Goal: Entertainment & Leisure: Consume media (video, audio)

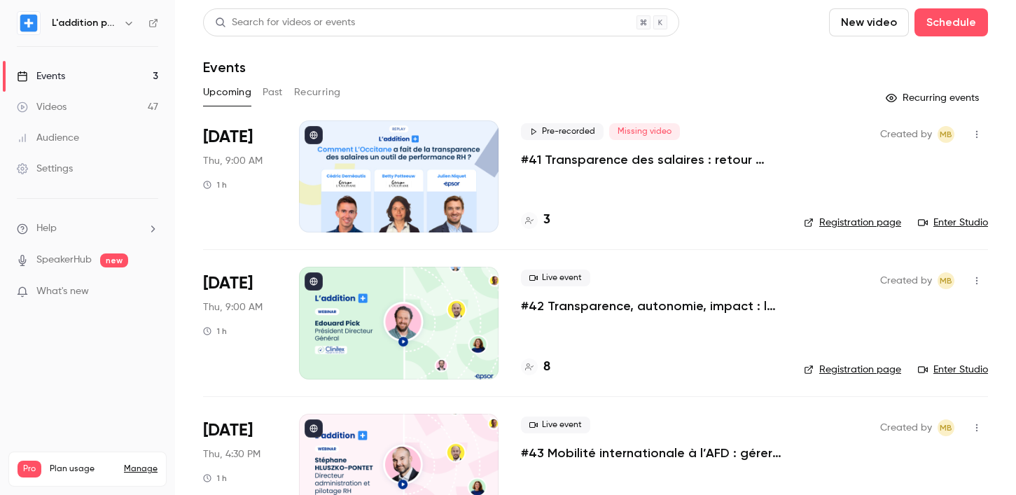
click at [62, 80] on div "Events" at bounding box center [41, 76] width 48 height 14
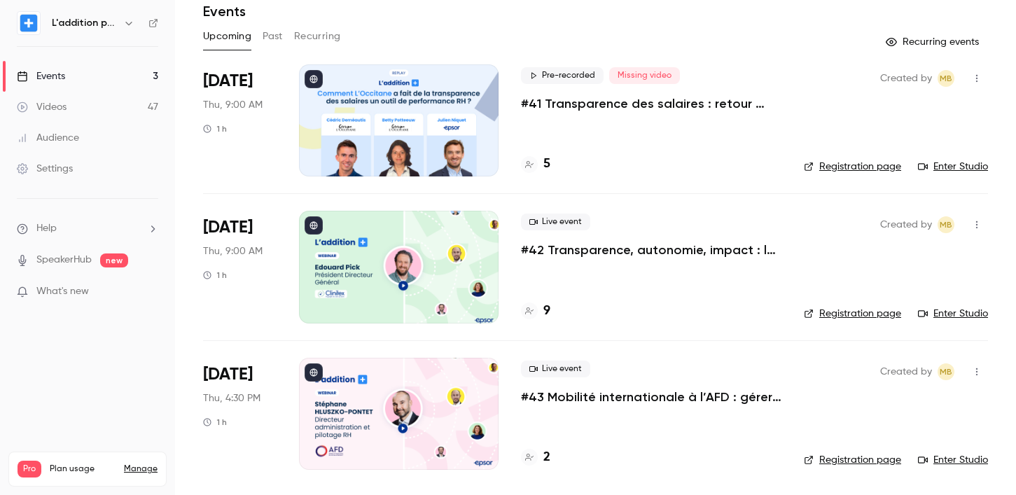
click at [97, 108] on link "Videos 47" at bounding box center [87, 107] width 175 height 31
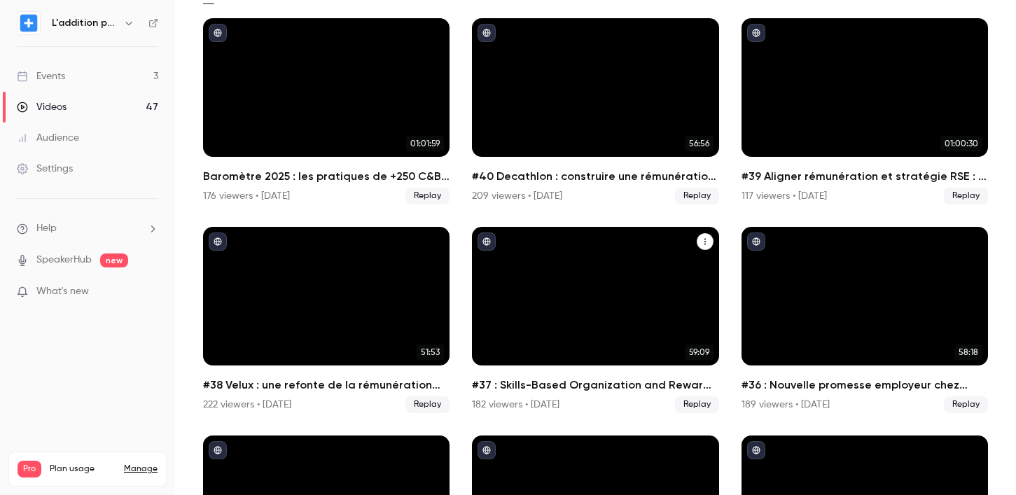
scroll to position [108, 0]
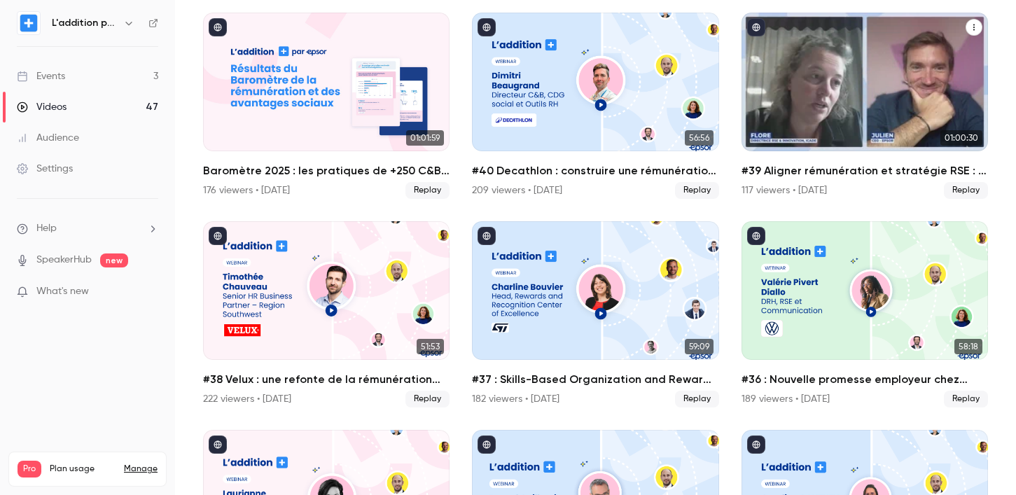
click at [771, 95] on div "#39 Aligner rémunération et stratégie RSE : le pari d'ICADE" at bounding box center [864, 82] width 246 height 139
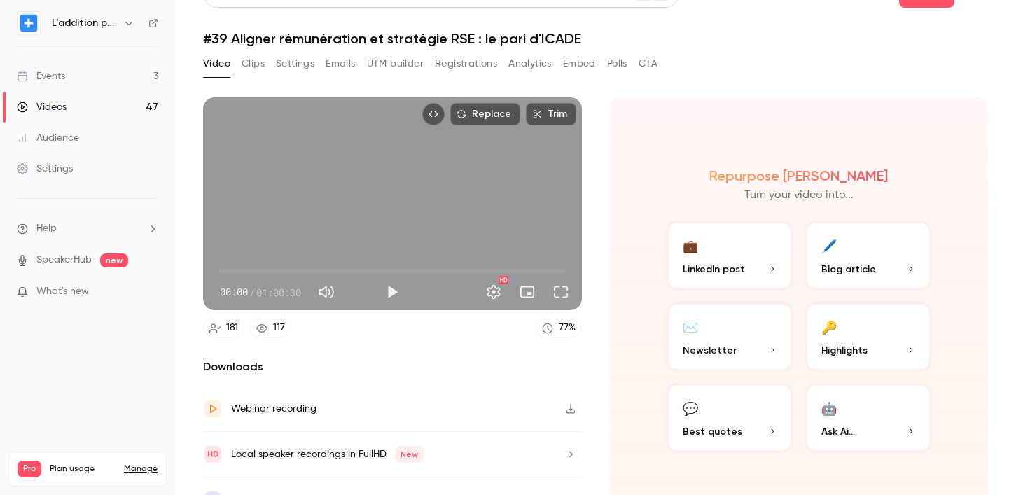
scroll to position [56, 0]
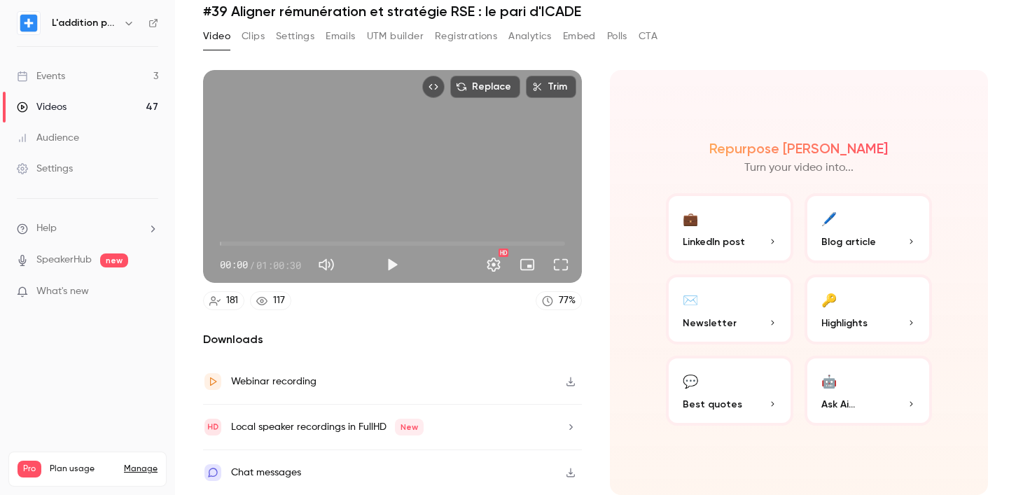
click at [567, 384] on icon "button" at bounding box center [570, 382] width 11 height 10
click at [252, 36] on button "Clips" at bounding box center [252, 36] width 23 height 22
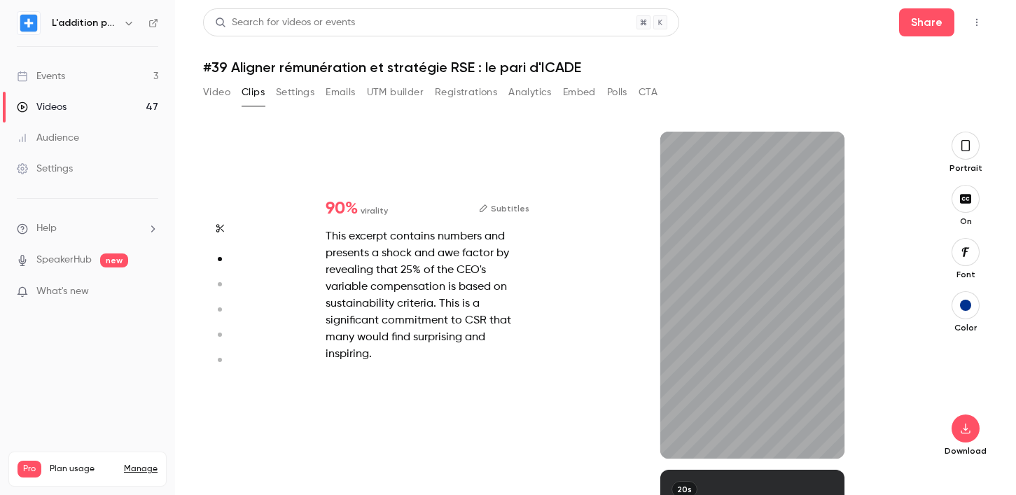
scroll to position [338, 0]
click at [735, 300] on div "27s" at bounding box center [752, 295] width 184 height 327
click at [688, 437] on icon "button" at bounding box center [682, 436] width 11 height 10
click at [824, 433] on icon "button" at bounding box center [821, 436] width 11 height 10
type input "*"
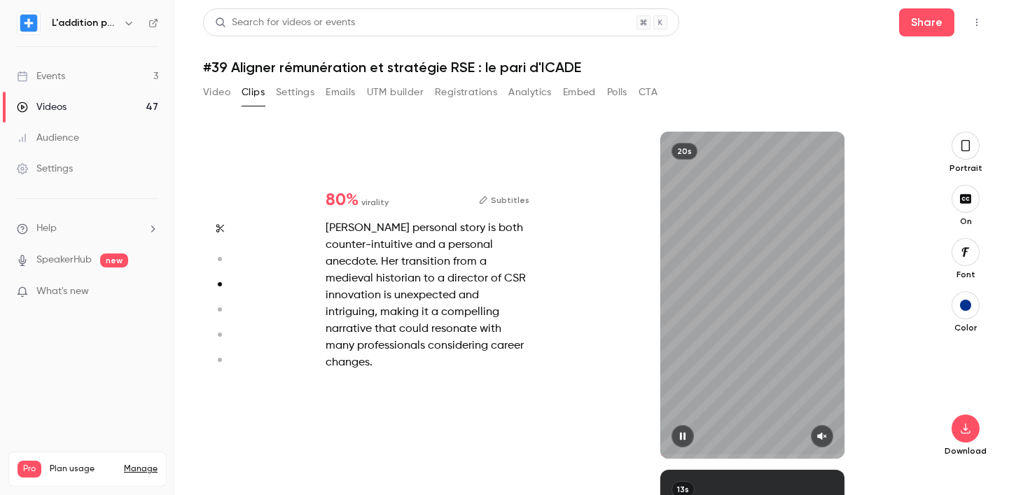
scroll to position [676, 0]
click at [739, 346] on div "20s" at bounding box center [752, 295] width 184 height 327
type input "*"
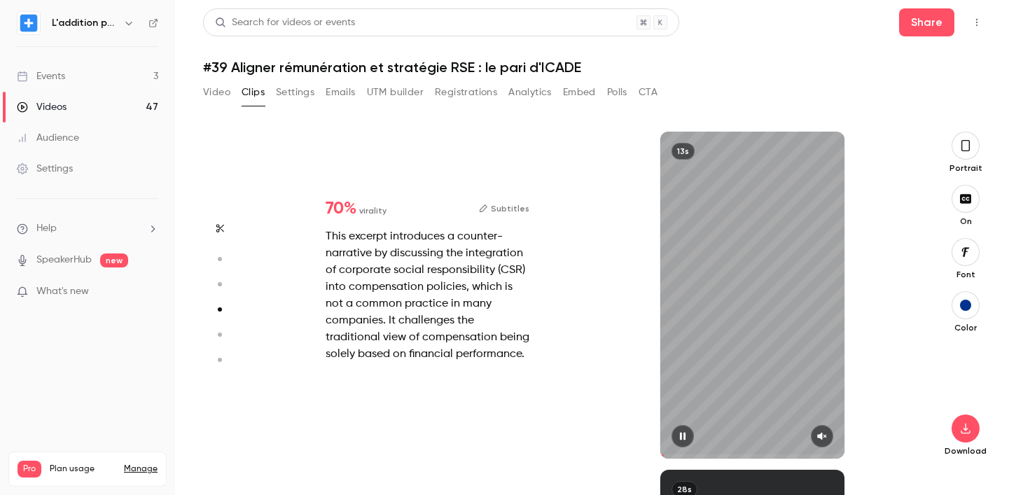
scroll to position [1014, 0]
click at [742, 351] on div "13s" at bounding box center [752, 295] width 184 height 327
click at [826, 448] on span at bounding box center [752, 456] width 184 height 22
click at [825, 437] on icon "button" at bounding box center [821, 436] width 11 height 10
click at [671, 449] on span at bounding box center [752, 456] width 184 height 22
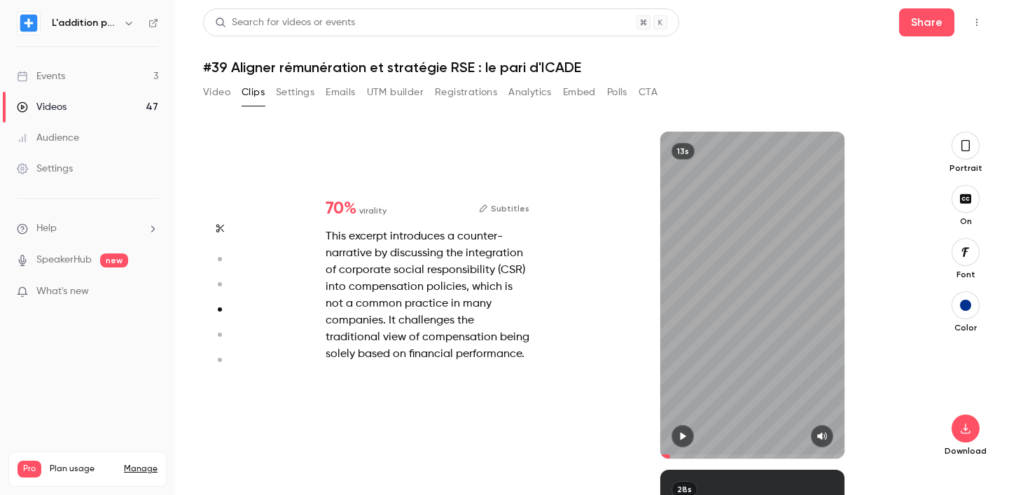
click at [680, 433] on icon "button" at bounding box center [683, 437] width 6 height 8
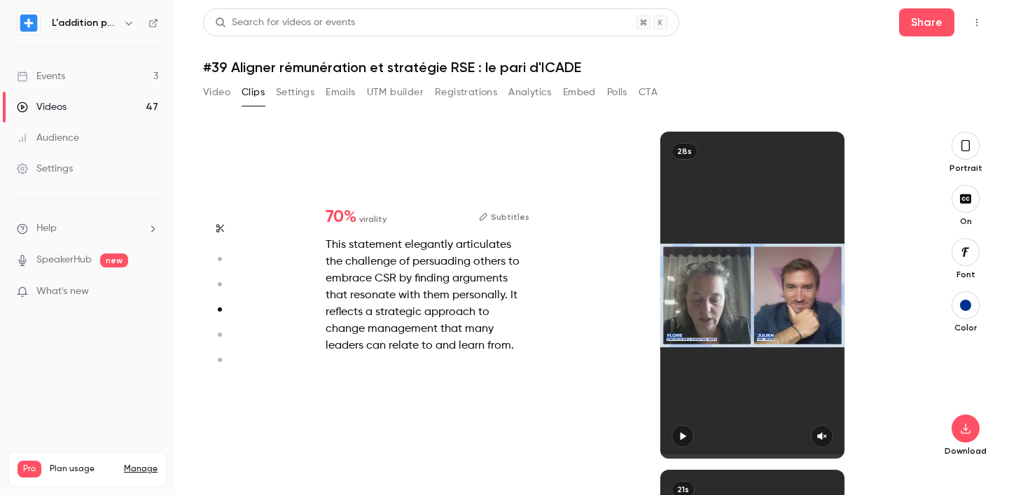
type input "*"
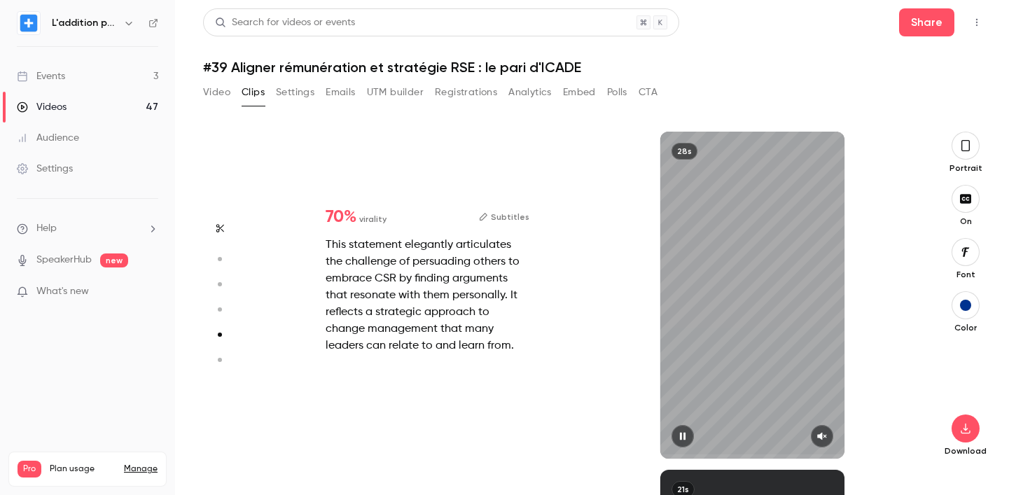
scroll to position [1352, 0]
click at [680, 445] on span at bounding box center [752, 456] width 184 height 22
click at [682, 436] on icon "button" at bounding box center [683, 437] width 6 height 8
click at [679, 437] on icon "button" at bounding box center [682, 436] width 11 height 10
click at [818, 431] on icon "button" at bounding box center [821, 436] width 11 height 10
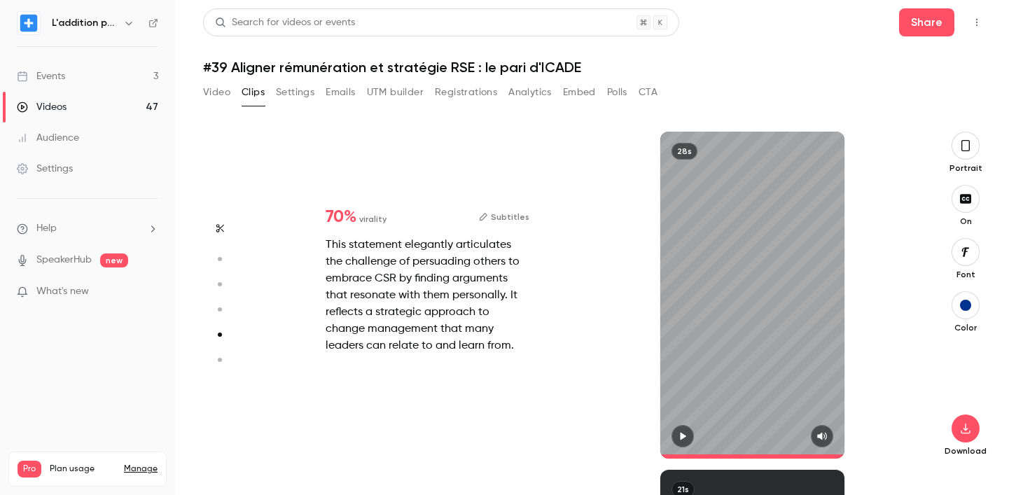
click at [670, 434] on div at bounding box center [752, 436] width 184 height 22
click at [680, 437] on icon "button" at bounding box center [683, 437] width 6 height 8
type input "*"
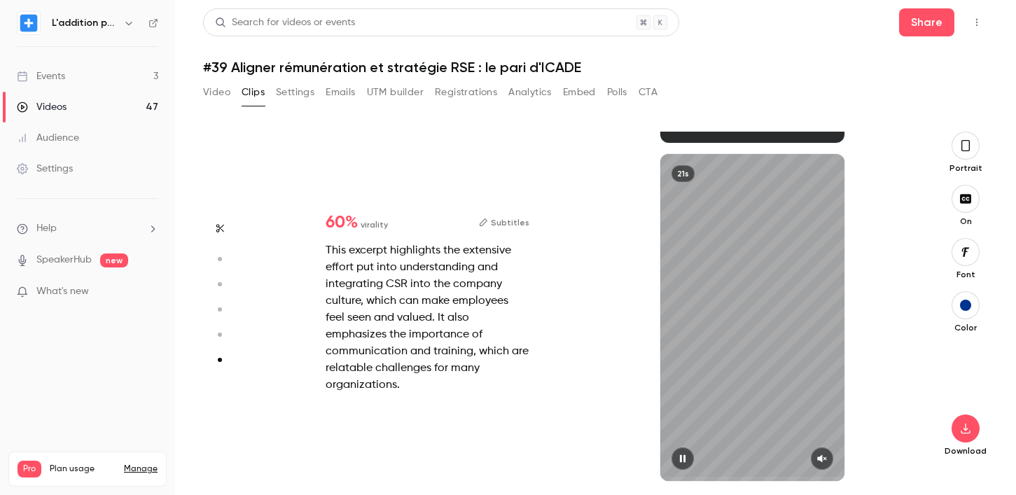
scroll to position [1668, 0]
click at [706, 423] on div "21s" at bounding box center [752, 317] width 184 height 327
click at [685, 456] on icon "button" at bounding box center [682, 459] width 11 height 10
click at [821, 458] on icon "button" at bounding box center [821, 459] width 9 height 8
type input "*"
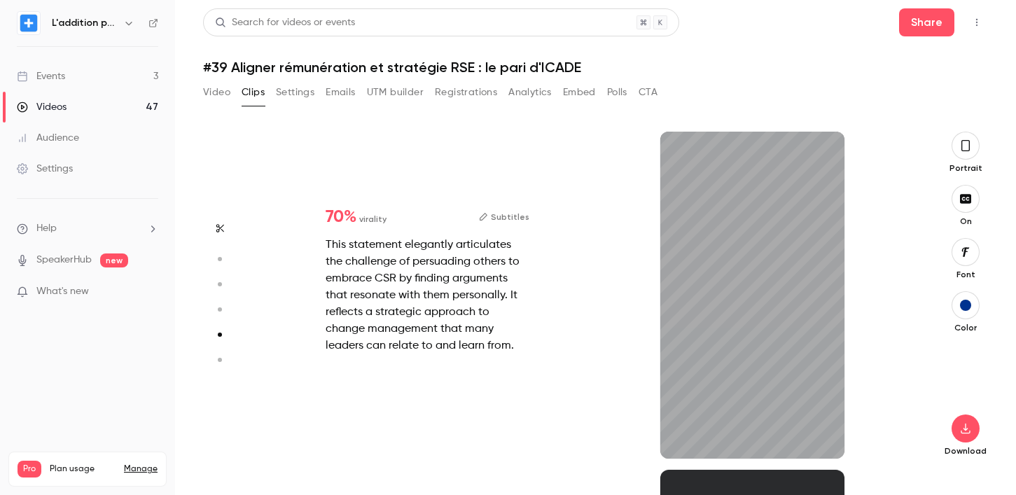
scroll to position [1352, 0]
type input "*"
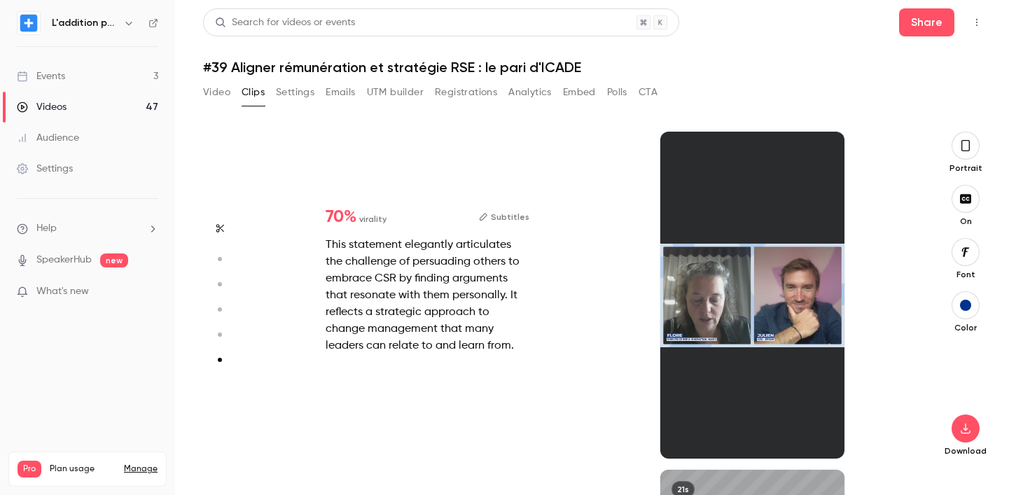
type input "*"
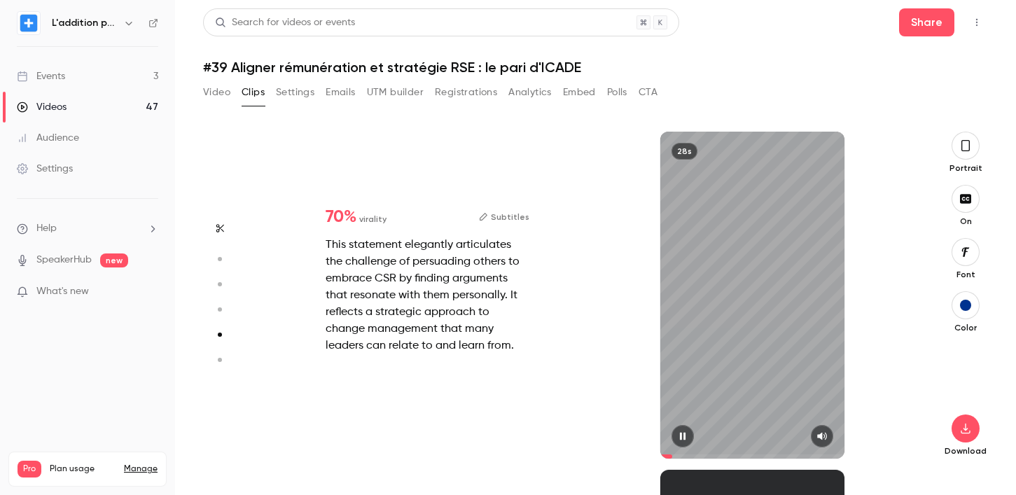
click at [680, 442] on button "button" at bounding box center [682, 436] width 22 height 22
type input "***"
